Goal: Task Accomplishment & Management: Manage account settings

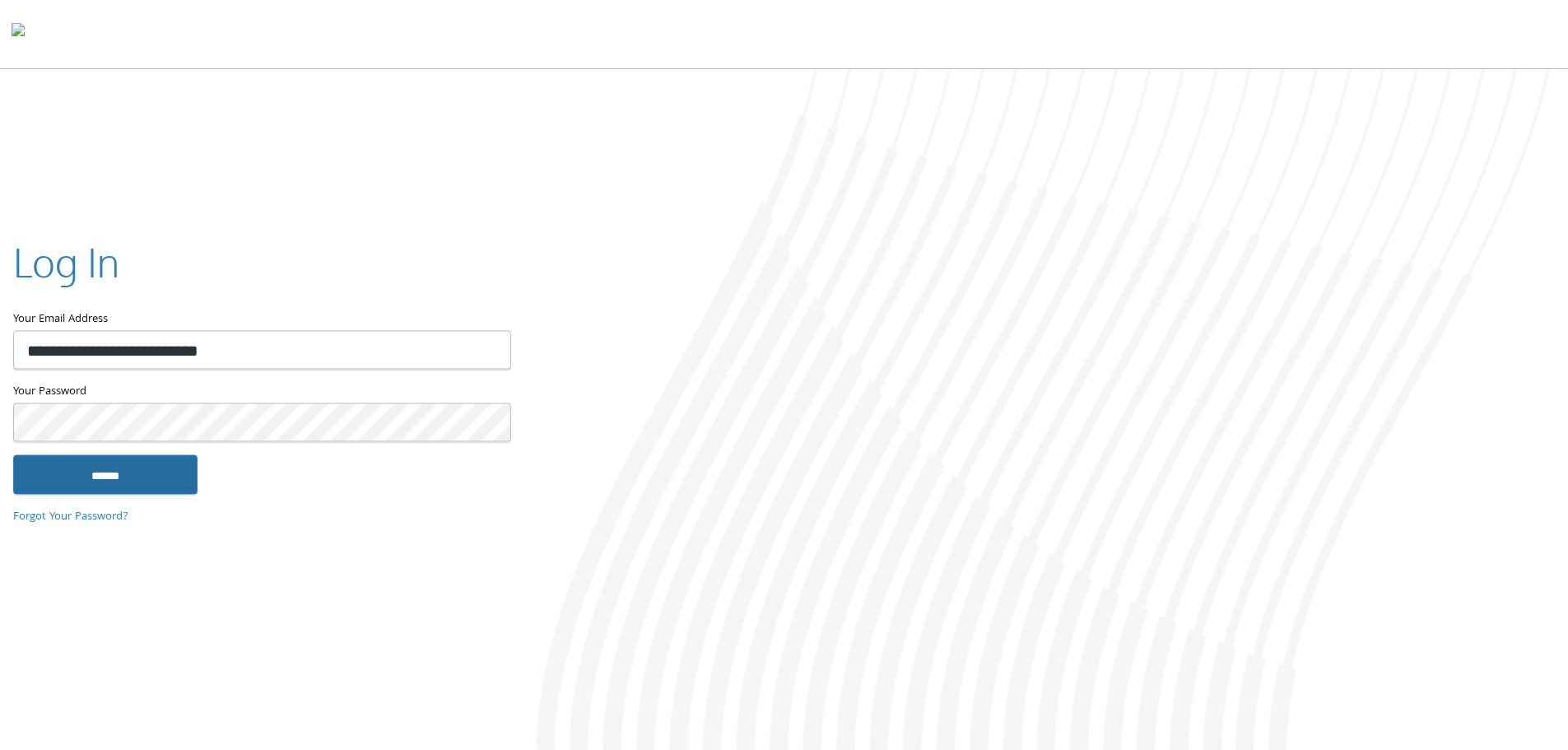
click at [116, 467] on input "******" at bounding box center [105, 474] width 184 height 39
click at [126, 468] on input "******" at bounding box center [105, 474] width 184 height 39
click at [182, 471] on input "******" at bounding box center [105, 474] width 184 height 39
